Goal: Browse casually

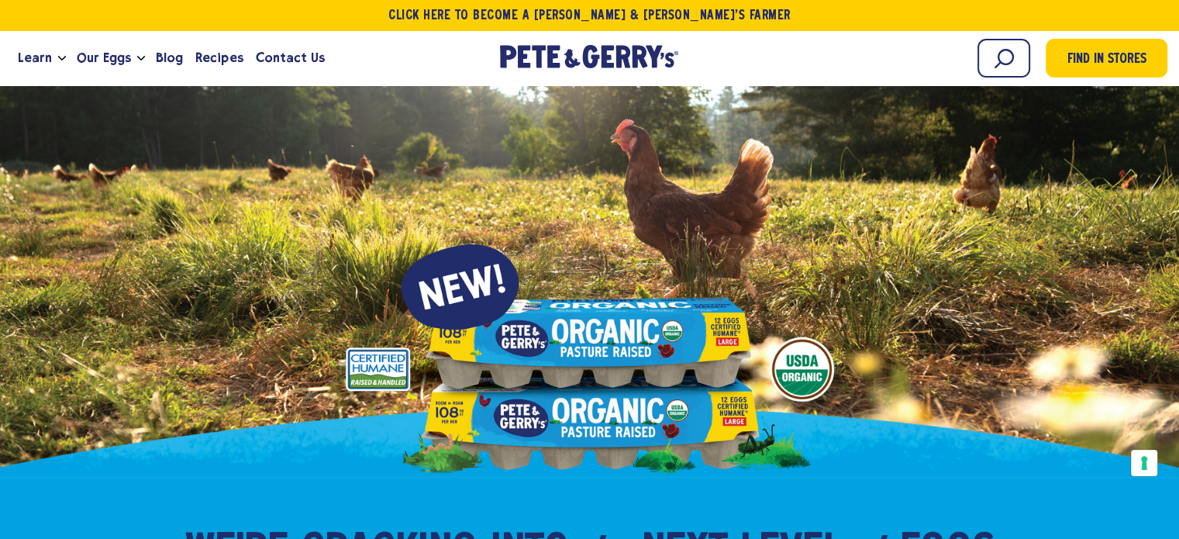
drag, startPoint x: 600, startPoint y: 57, endPoint x: 446, endPoint y: 71, distance: 154.0
click at [445, 71] on div "Learn Our Hens Our Story FAQ Careers Farm With Us Egg Shortage Our Eggs" at bounding box center [236, 58] width 449 height 42
click at [549, 64] on icon at bounding box center [555, 58] width 12 height 22
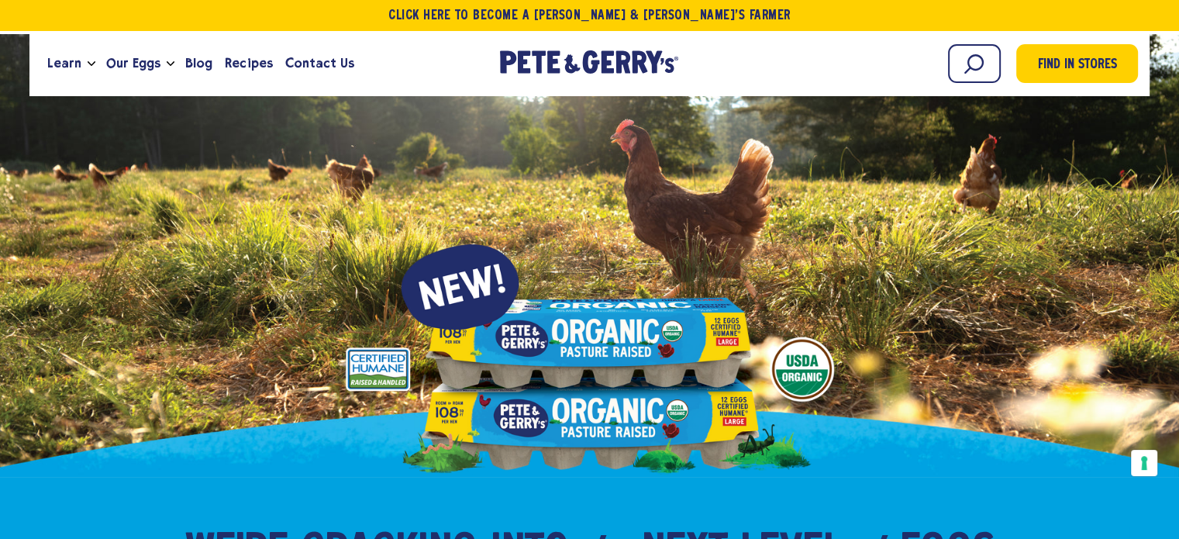
drag, startPoint x: 536, startPoint y: 67, endPoint x: 481, endPoint y: 69, distance: 55.0
click at [481, 69] on div "Learn Our Hens Our Story FAQ Careers Farm With Us Egg Shortage Our Eggs Pasture…" at bounding box center [589, 64] width 1097 height 42
click at [545, 65] on icon "[PERSON_NAME] & [PERSON_NAME]'s Homepage" at bounding box center [589, 64] width 174 height 22
drag, startPoint x: 0, startPoint y: 0, endPoint x: 545, endPoint y: 65, distance: 548.7
click at [545, 65] on icon "[PERSON_NAME] & [PERSON_NAME]'s Homepage" at bounding box center [589, 64] width 174 height 22
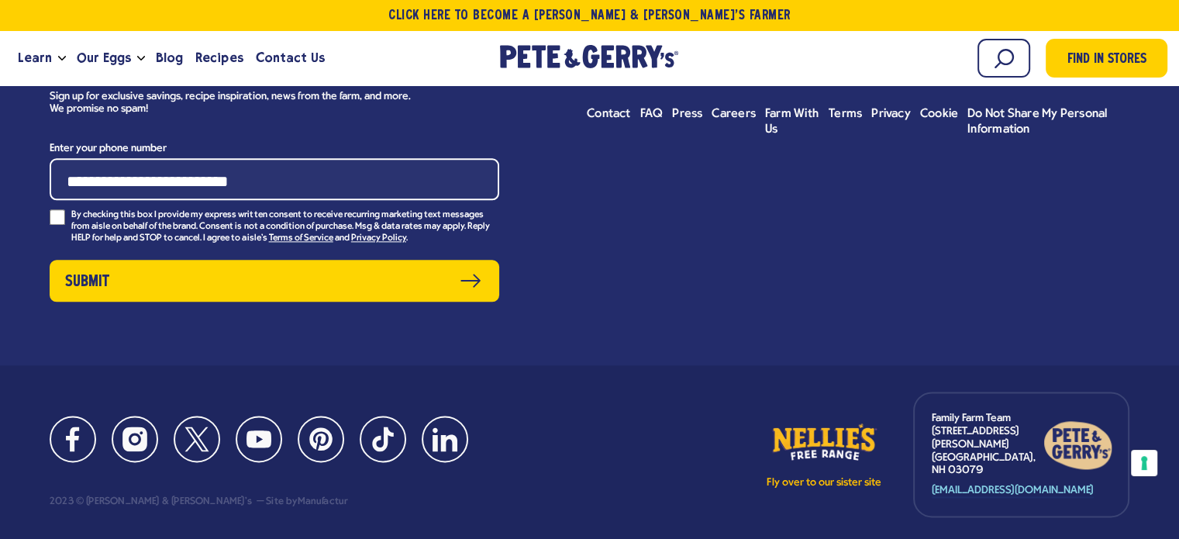
scroll to position [7765, 0]
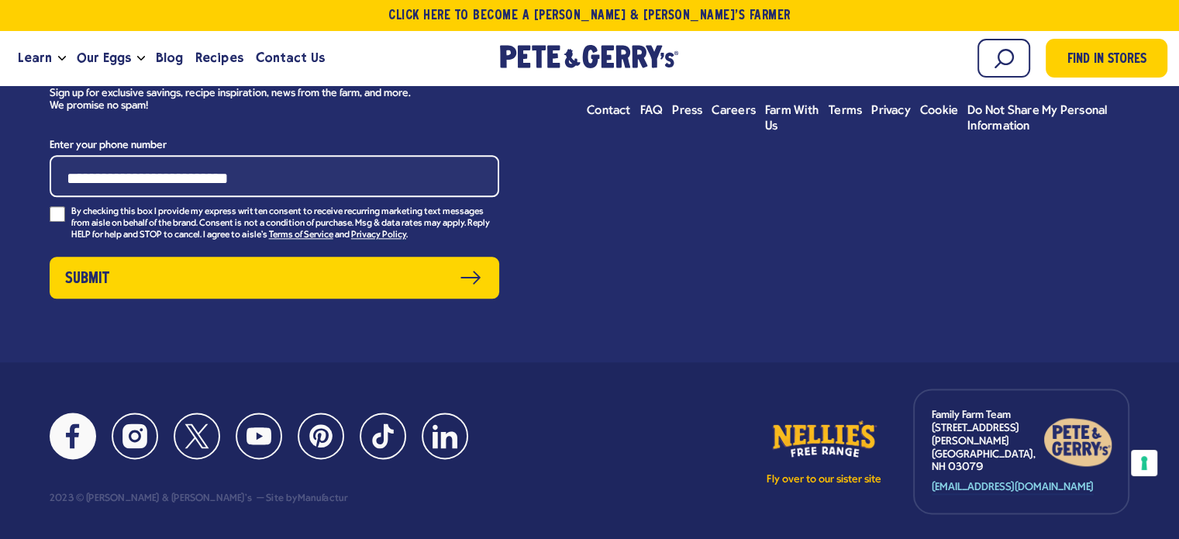
click at [75, 423] on icon at bounding box center [72, 435] width 25 height 25
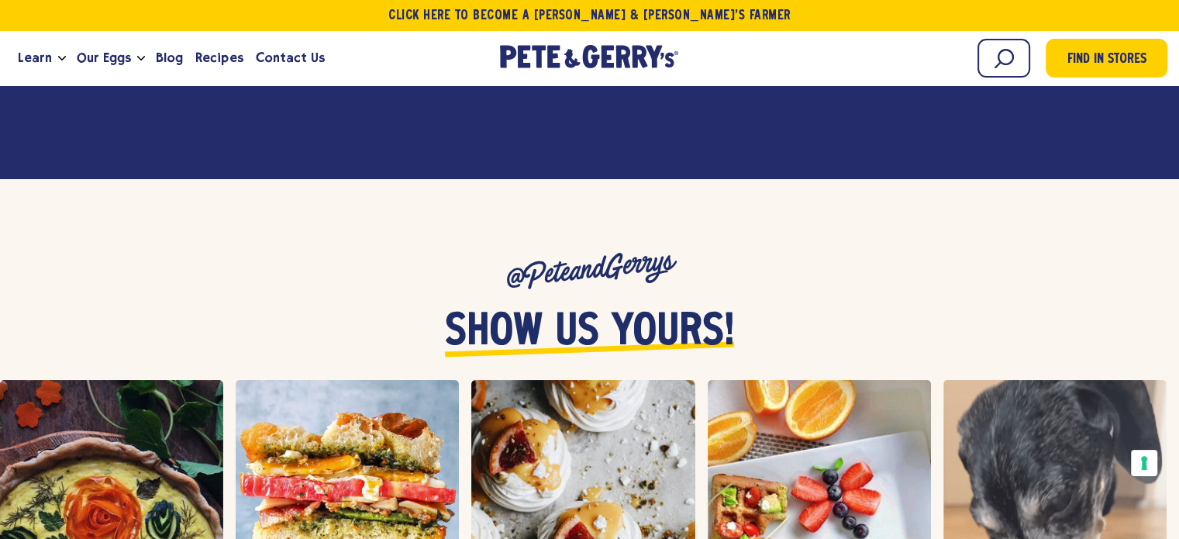
scroll to position [6138, 0]
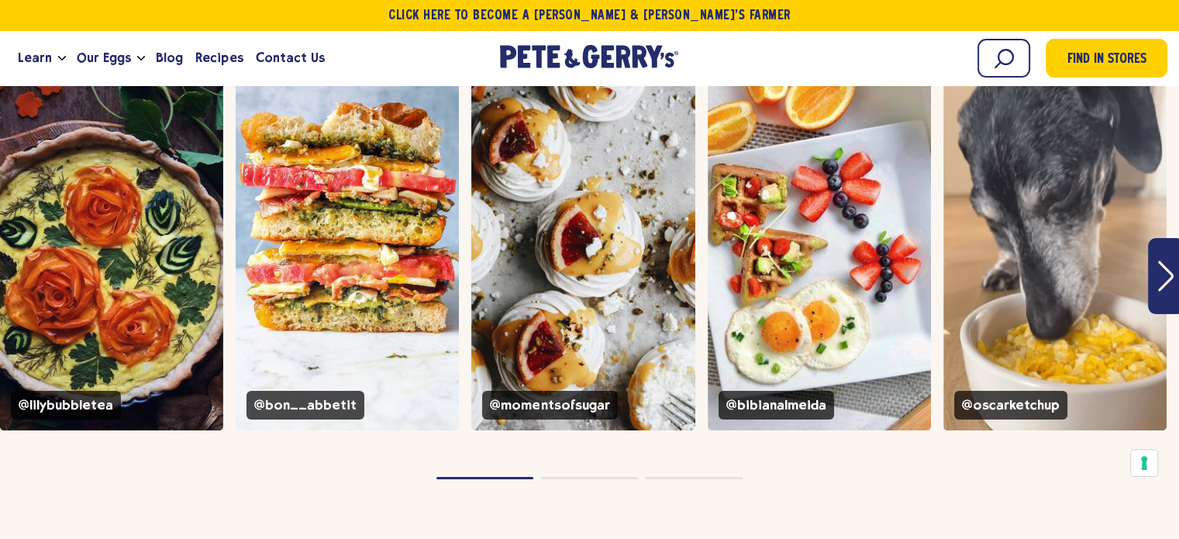
click at [1171, 260] on icon "Next" at bounding box center [1165, 275] width 15 height 30
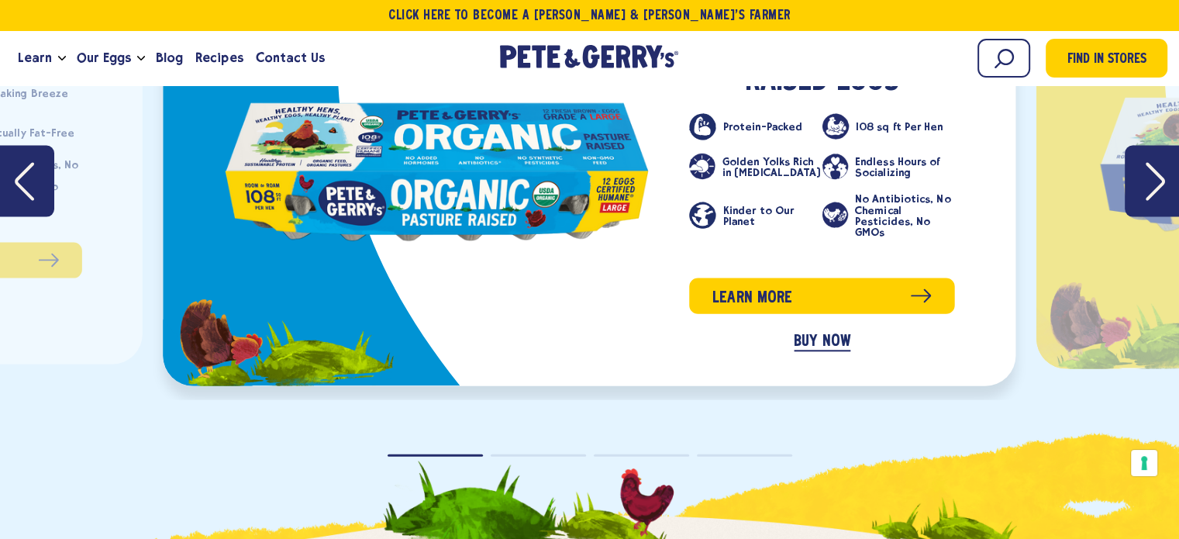
scroll to position [3255, 0]
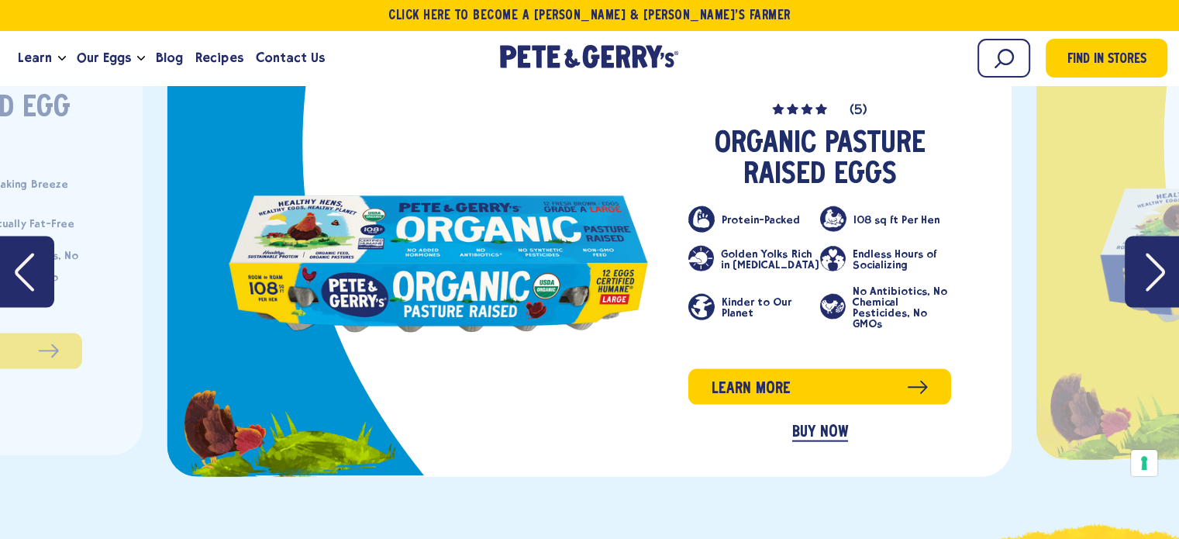
click at [1164, 244] on button "Next" at bounding box center [1151, 271] width 54 height 71
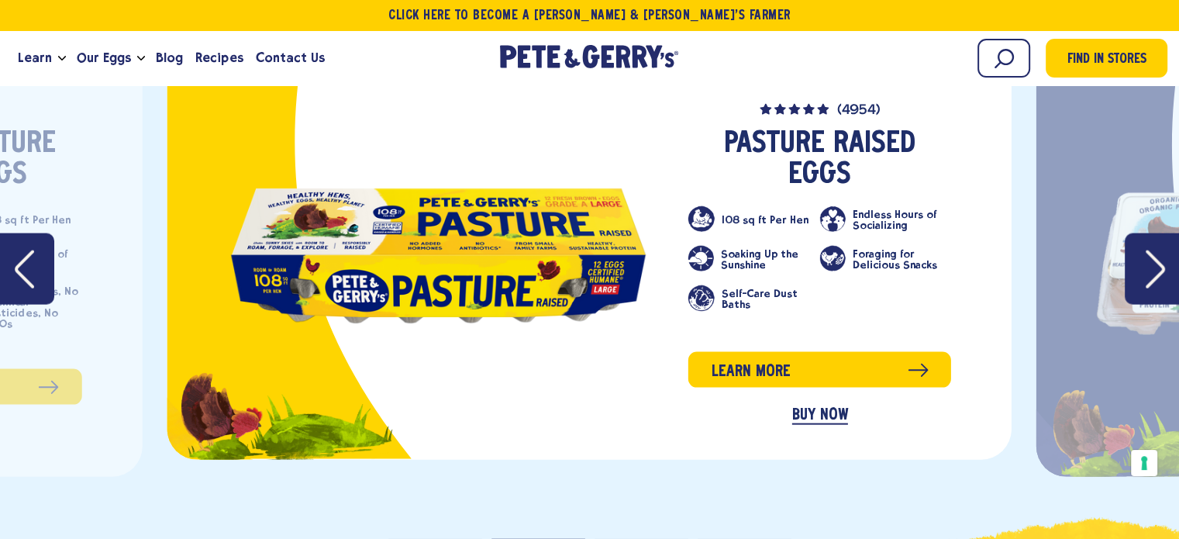
click at [1164, 244] on button "Next" at bounding box center [1151, 268] width 54 height 71
